Goal: Task Accomplishment & Management: Use online tool/utility

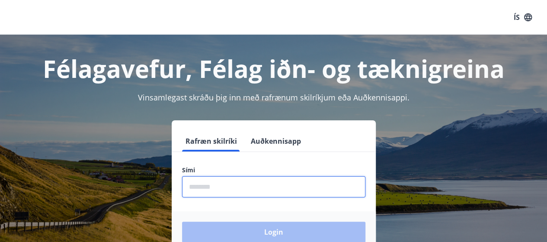
click at [269, 186] on input "phone" at bounding box center [273, 186] width 183 height 21
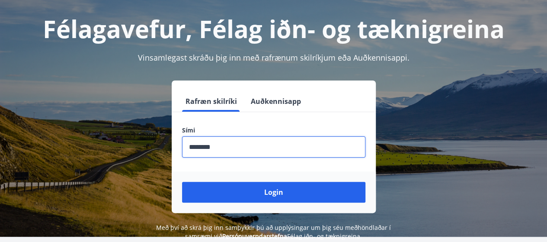
scroll to position [43, 0]
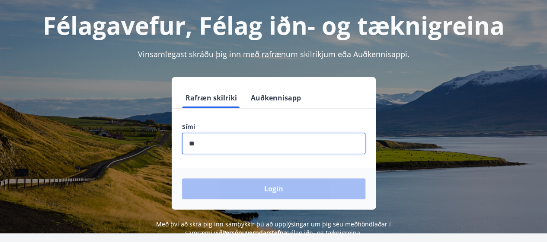
type input "*"
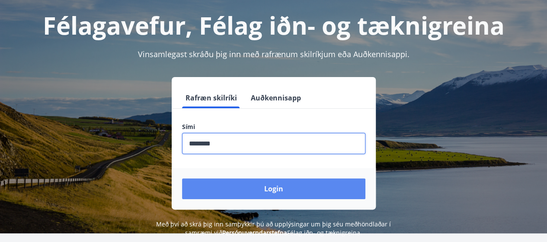
type input "********"
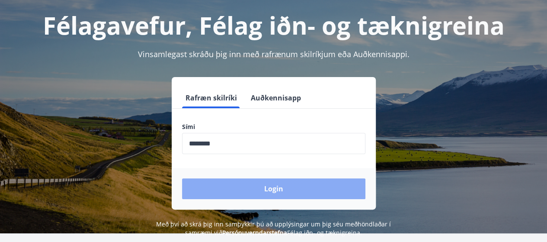
click at [269, 196] on button "Login" at bounding box center [273, 188] width 183 height 21
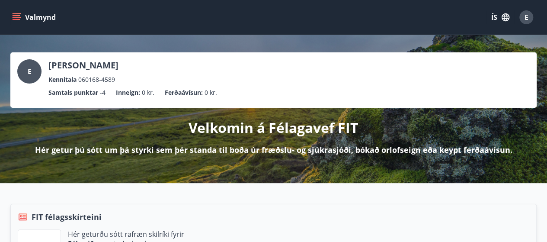
click at [17, 16] on icon "menu" at bounding box center [16, 17] width 9 height 9
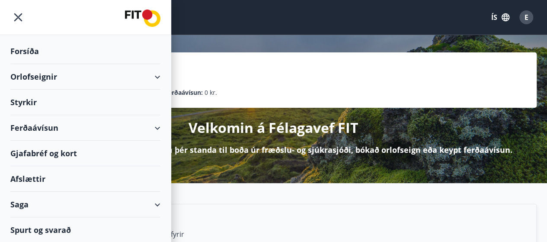
click at [161, 76] on icon at bounding box center [157, 77] width 10 height 10
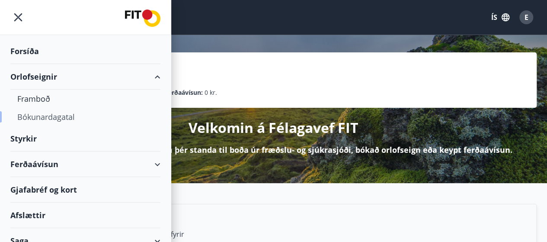
click at [68, 116] on div "Bókunardagatal" at bounding box center [85, 117] width 136 height 18
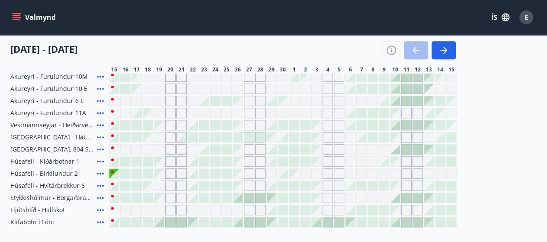
scroll to position [346, 0]
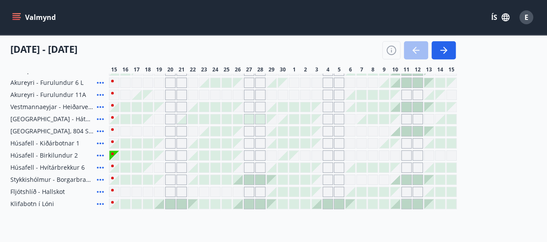
click at [111, 154] on div at bounding box center [114, 156] width 10 height 10
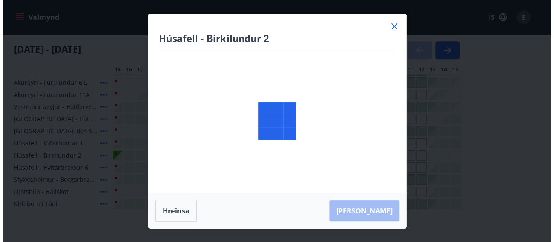
scroll to position [43, 0]
